Goal: Task Accomplishment & Management: Manage account settings

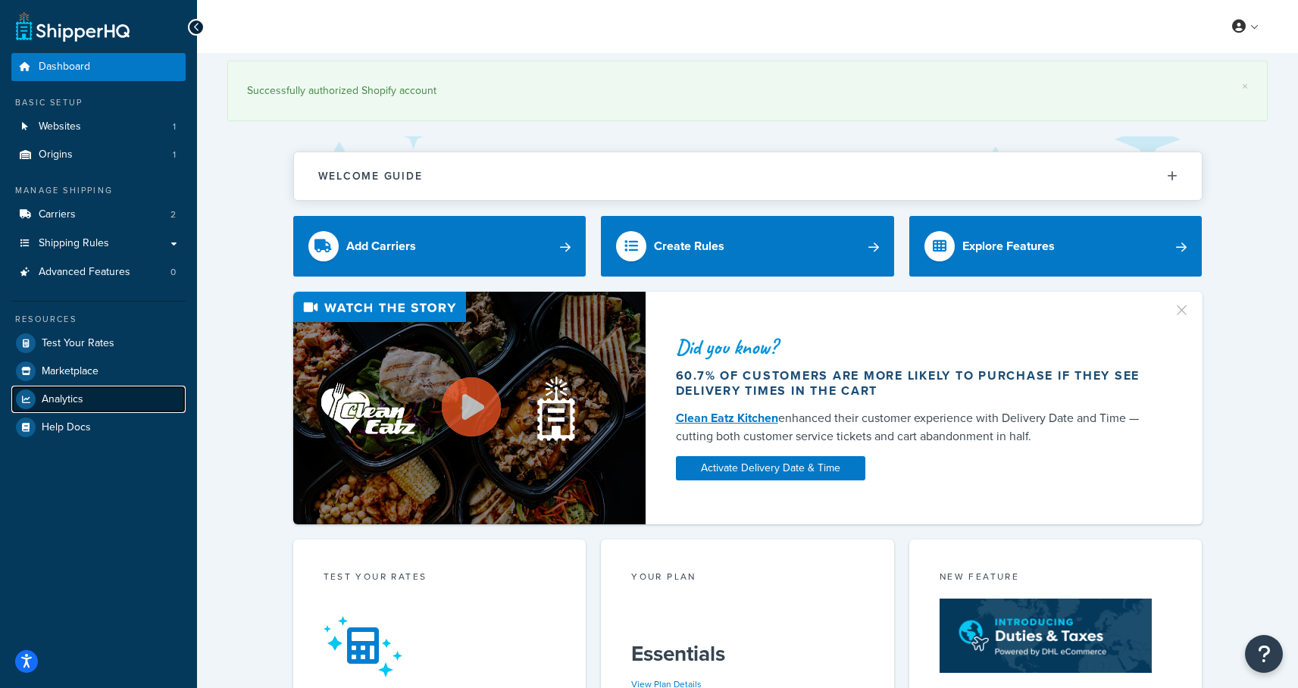
click at [55, 396] on span "Analytics" at bounding box center [63, 399] width 42 height 13
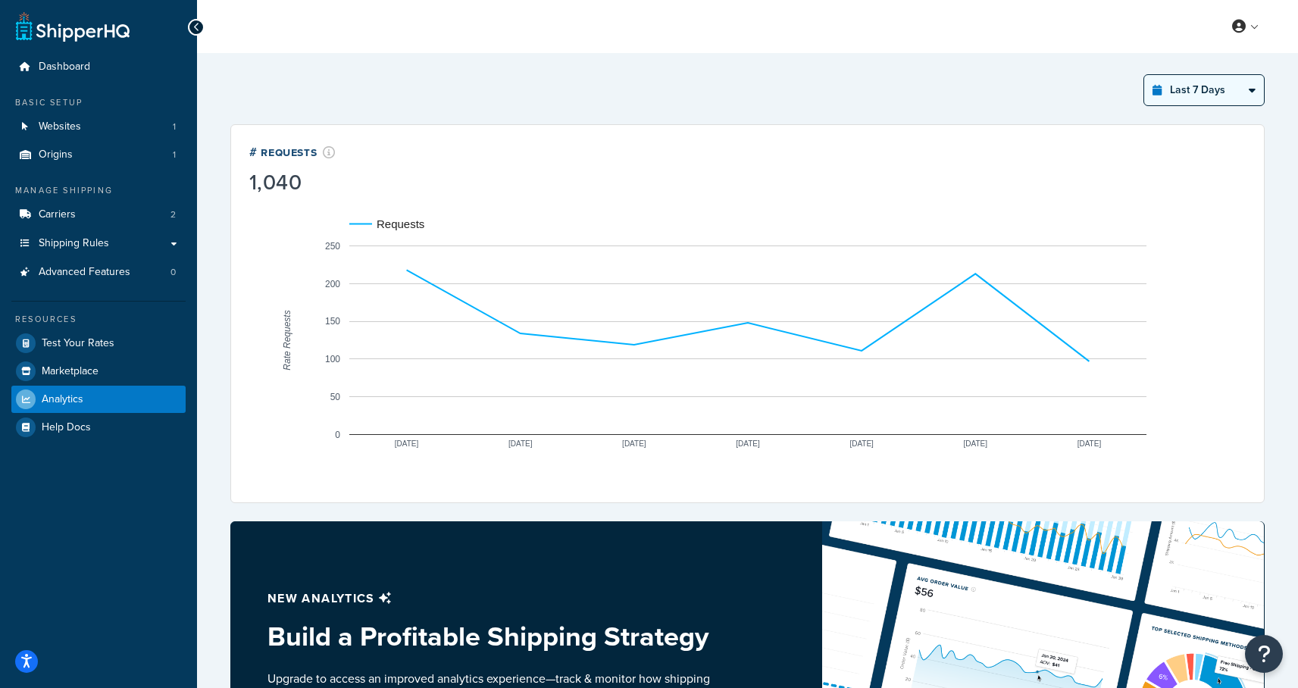
click at [1200, 97] on select "Last 24 Hours Last 7 Days Last 30 Days Last 3 Months Last 6 Months Last 12 Mont…" at bounding box center [1205, 90] width 120 height 30
select select "last_year"
click at [1145, 75] on select "Last 24 Hours Last 7 Days Last 30 Days Last 3 Months Last 6 Months Last 12 Mont…" at bounding box center [1205, 90] width 120 height 30
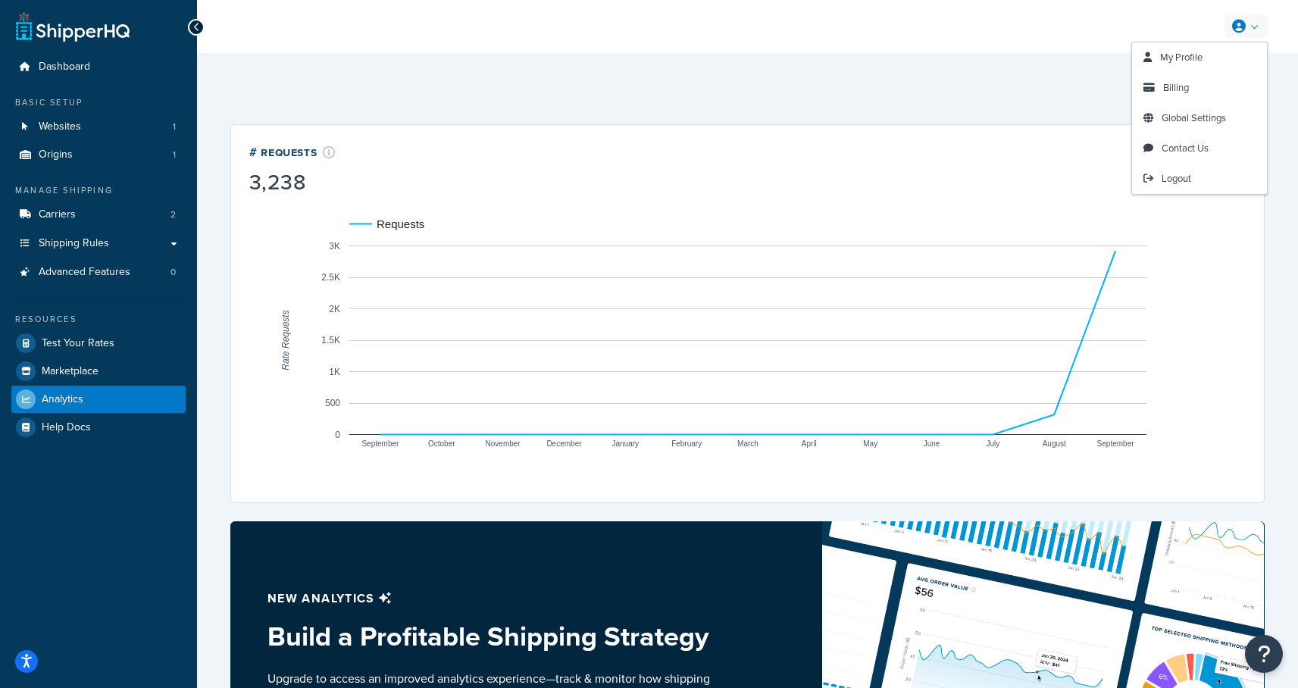
click at [1240, 23] on icon at bounding box center [1240, 27] width 14 height 14
click at [1176, 85] on span "Billing" at bounding box center [1177, 87] width 26 height 14
